Goal: Information Seeking & Learning: Learn about a topic

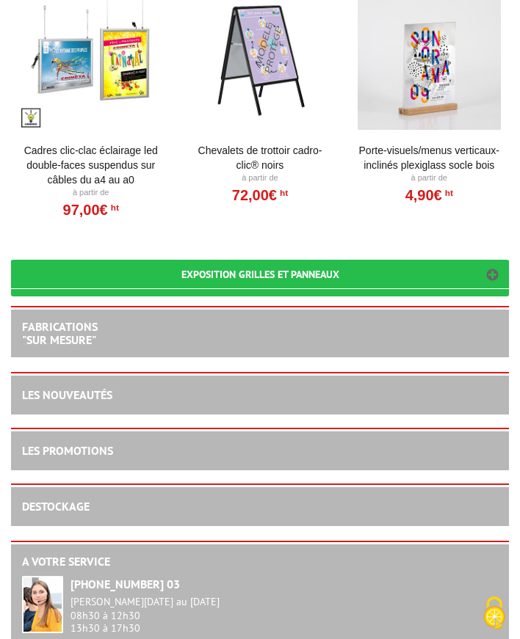
scroll to position [2951, 0]
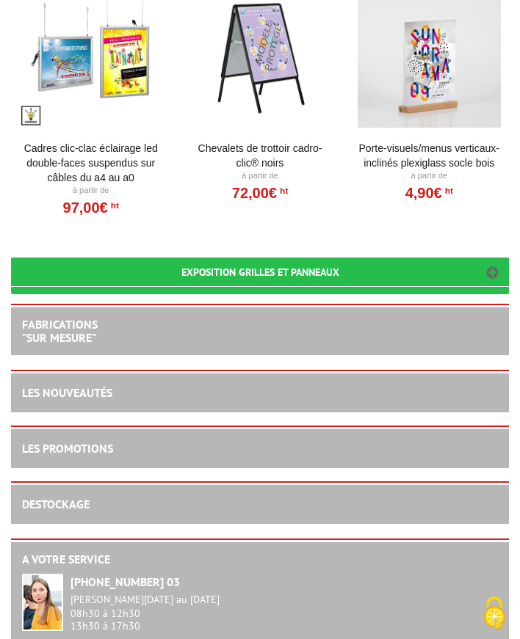
click at [358, 319] on h2 "FABRICATIONS "Sur Mesure"" at bounding box center [260, 332] width 476 height 26
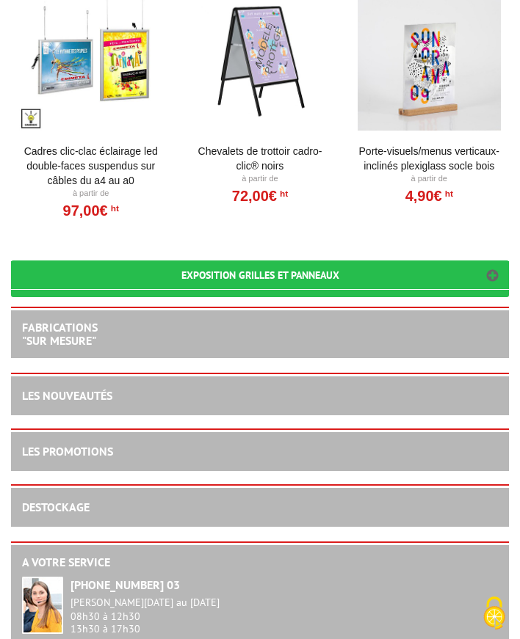
scroll to position [2948, 0]
click at [259, 262] on h3 "Exposition Grilles et Panneaux" at bounding box center [260, 275] width 498 height 29
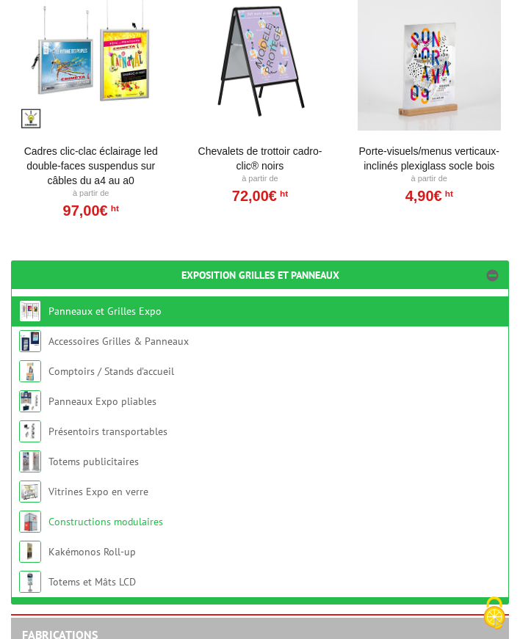
click at [116, 515] on link "Constructions modulaires" at bounding box center [105, 521] width 114 height 13
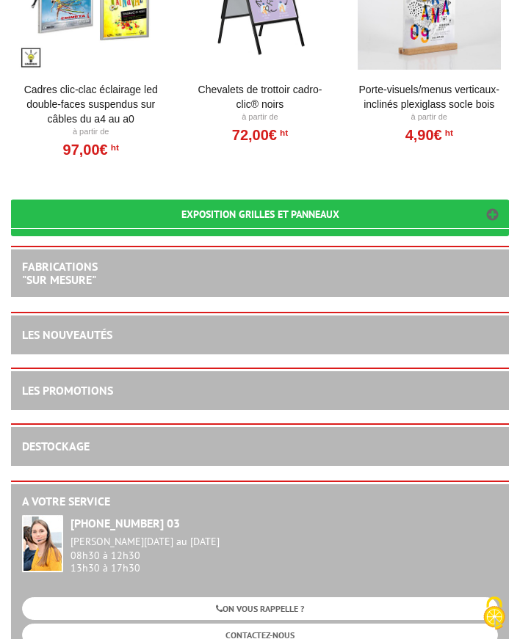
scroll to position [3312, 0]
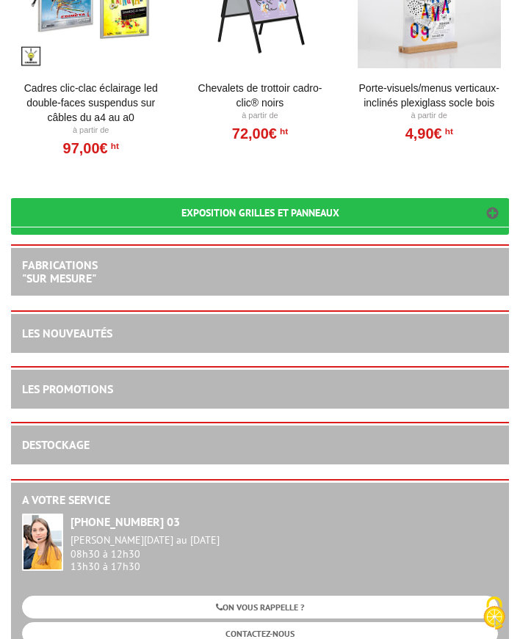
click at [163, 218] on h3 "Exposition Grilles et Panneaux" at bounding box center [260, 213] width 498 height 29
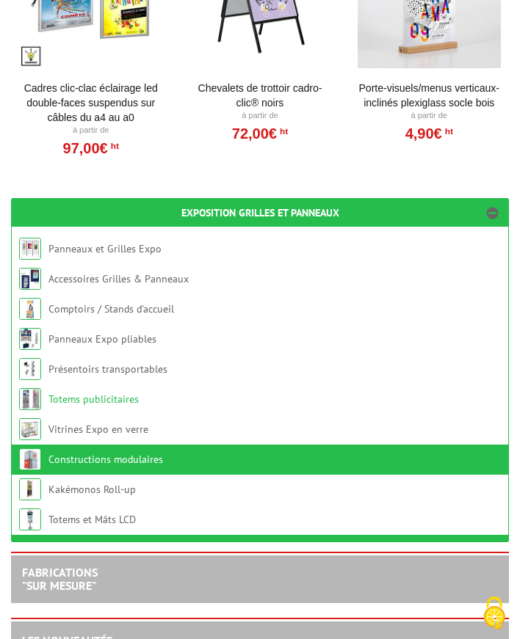
click at [109, 406] on link "Totems publicitaires" at bounding box center [93, 399] width 90 height 13
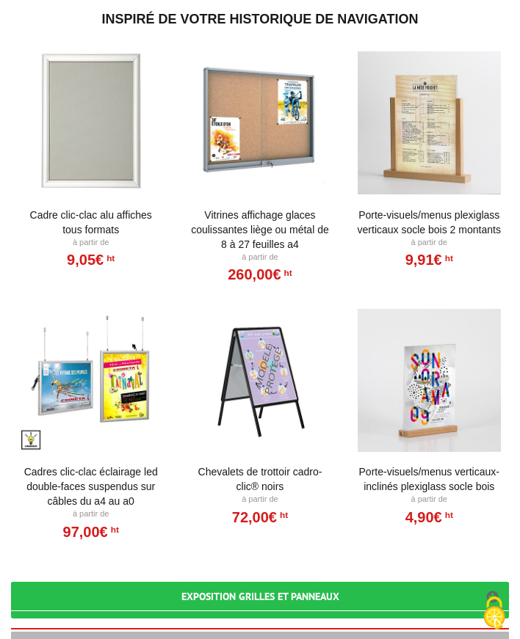
scroll to position [3230, 0]
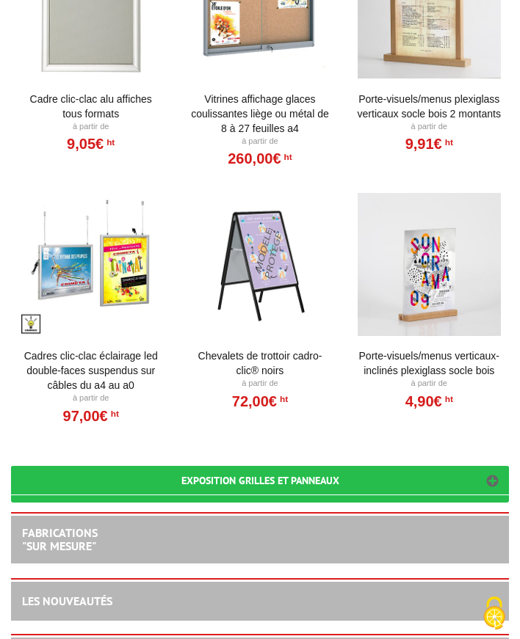
click at [119, 467] on h3 "Exposition Grilles et Panneaux" at bounding box center [260, 481] width 498 height 29
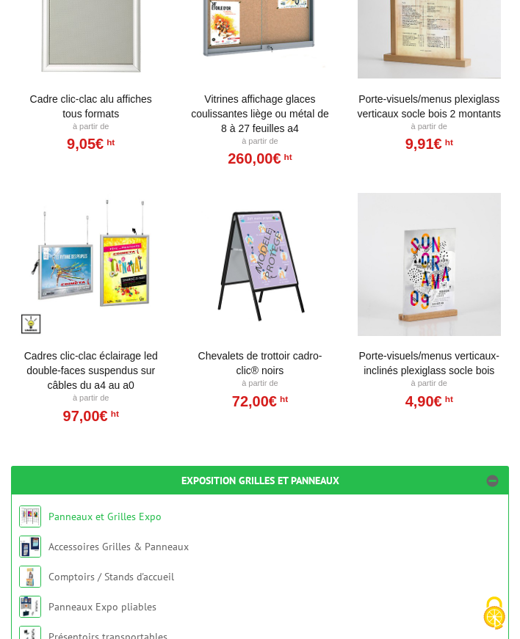
click at [105, 510] on link "Panneaux et Grilles Expo" at bounding box center [104, 516] width 113 height 13
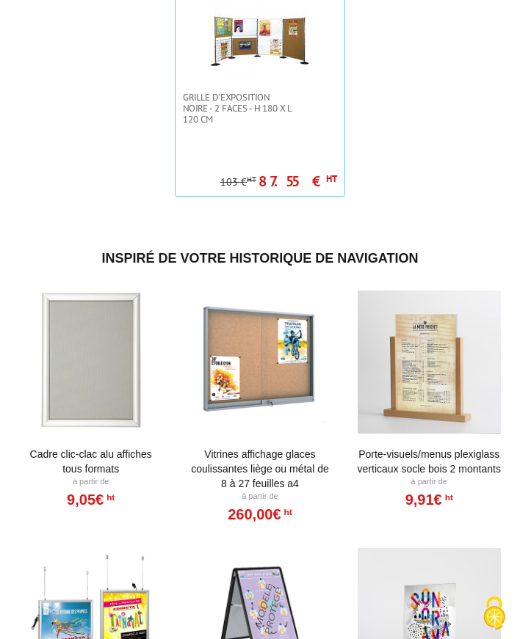
scroll to position [2447, 0]
